Goal: Task Accomplishment & Management: Manage account settings

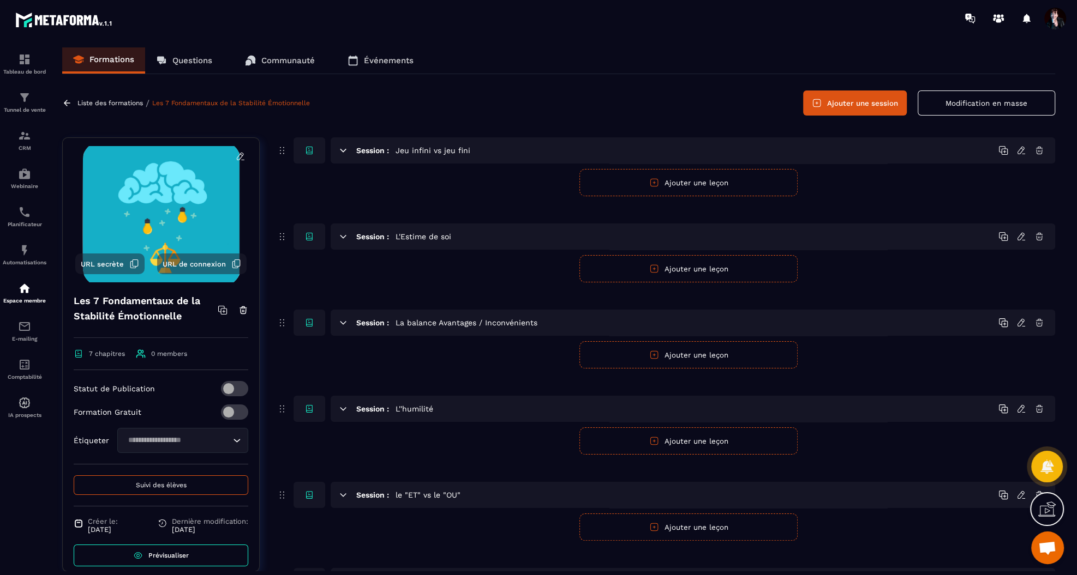
scroll to position [7123, 0]
click at [1017, 151] on icon at bounding box center [1020, 150] width 7 height 7
click at [1021, 151] on icon at bounding box center [1020, 150] width 7 height 7
click at [754, 182] on button "Ajouter une leçon" at bounding box center [688, 182] width 218 height 27
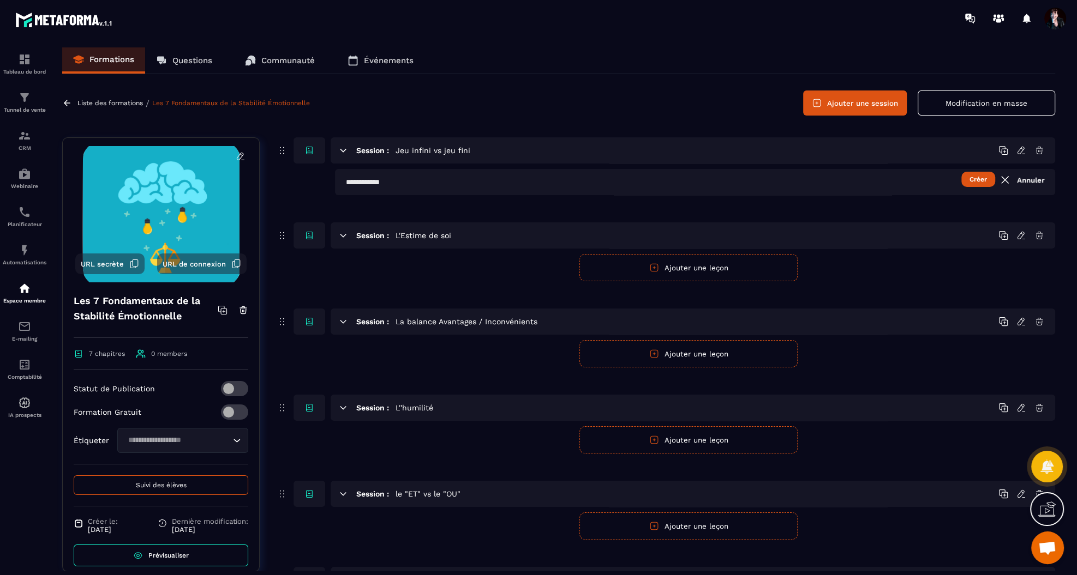
click at [1036, 178] on link "Annuler" at bounding box center [1021, 179] width 46 height 13
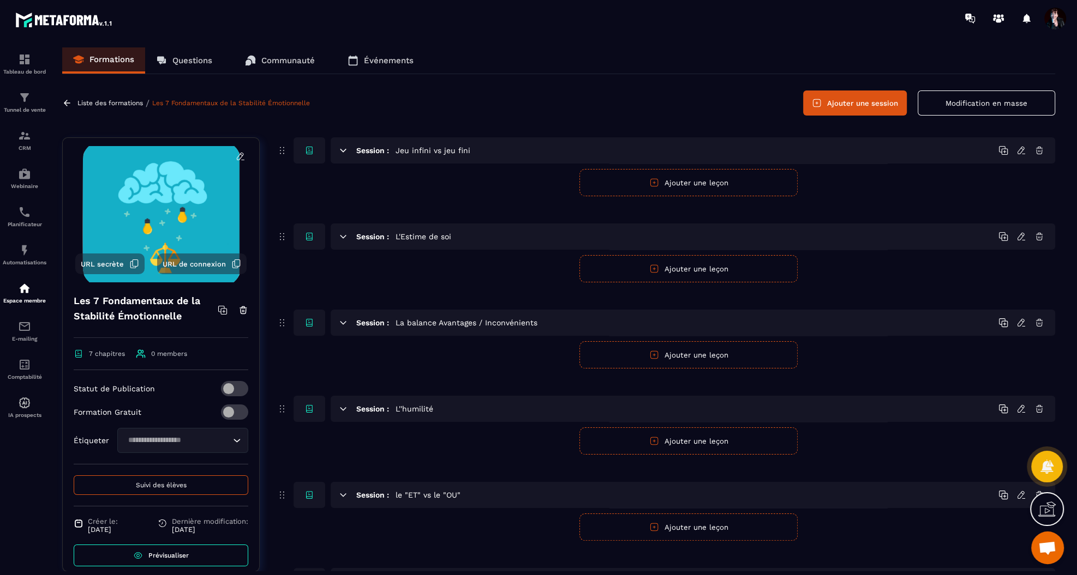
click at [1022, 148] on icon at bounding box center [1021, 151] width 10 height 10
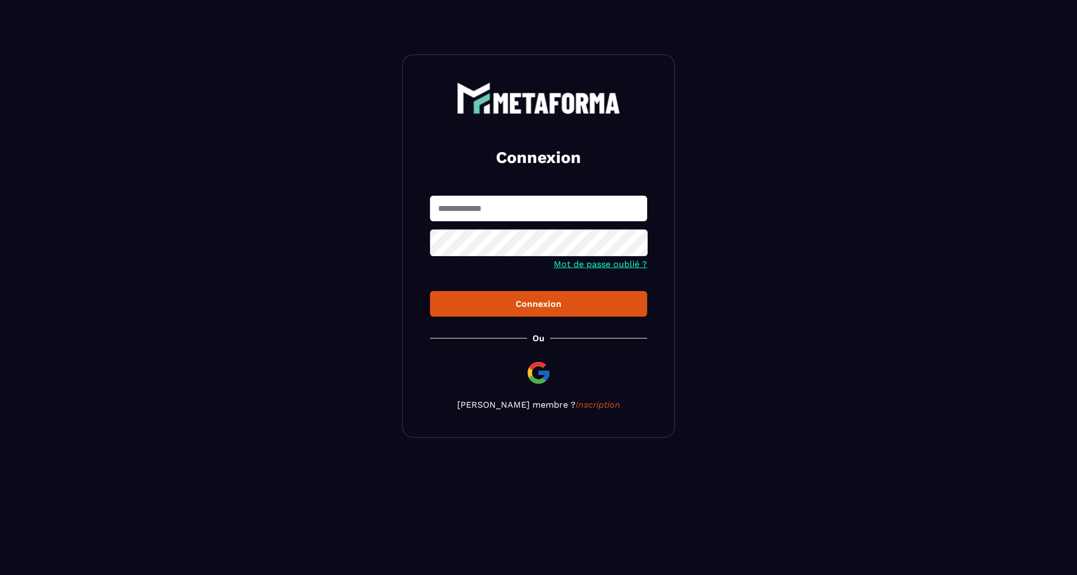
type input "**********"
click at [552, 309] on div "Connexion" at bounding box center [538, 304] width 200 height 10
